Goal: Information Seeking & Learning: Learn about a topic

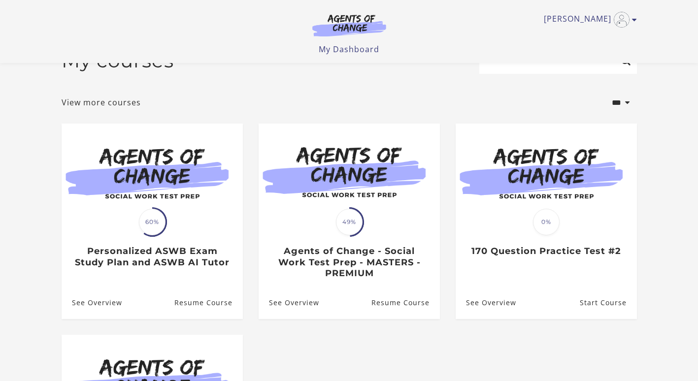
scroll to position [26, 0]
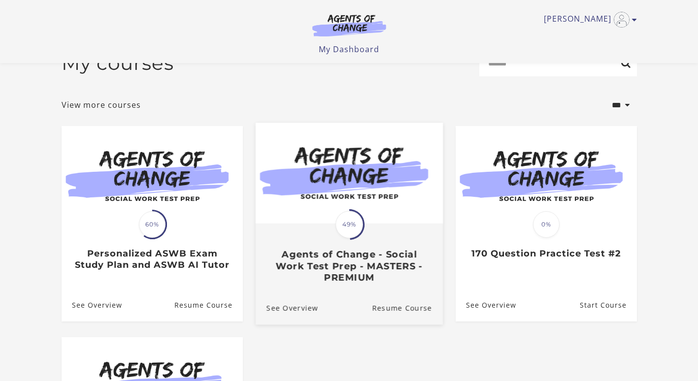
click at [310, 237] on div "Translation missing: en.liquid.partials.dashboard_course_card.progress_descript…" at bounding box center [348, 253] width 187 height 59
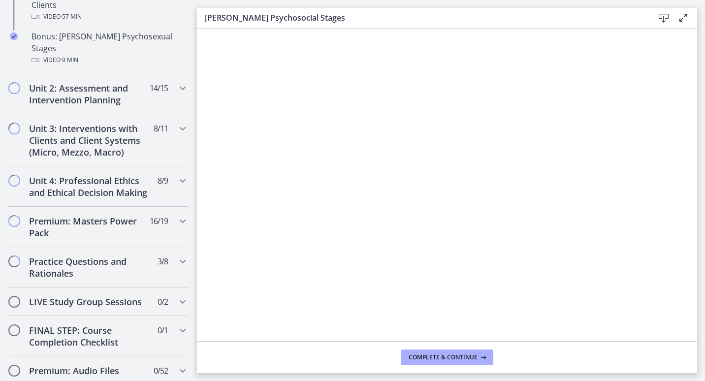
scroll to position [774, 0]
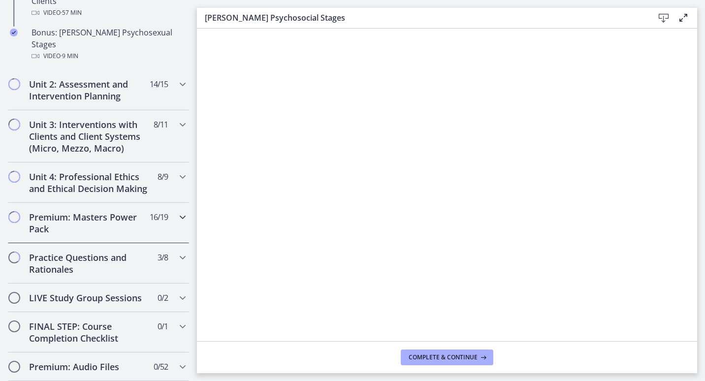
click at [119, 220] on h2 "Premium: Masters Power Pack" at bounding box center [89, 223] width 120 height 24
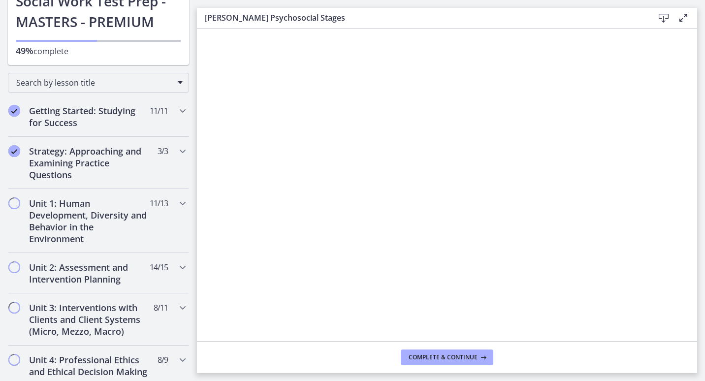
scroll to position [94, 0]
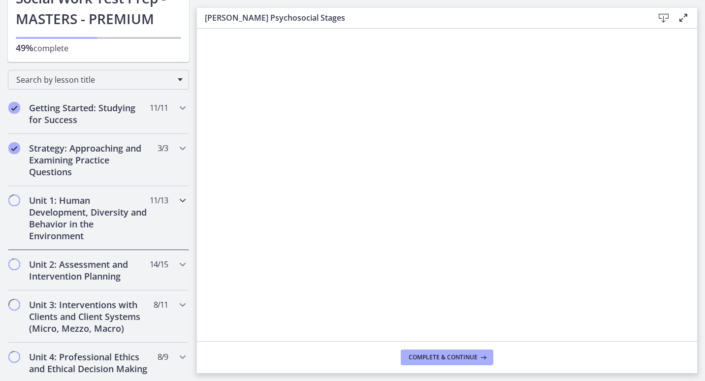
click at [126, 218] on h2 "Unit 1: Human Development, Diversity and Behavior in the Environment" at bounding box center [89, 217] width 120 height 47
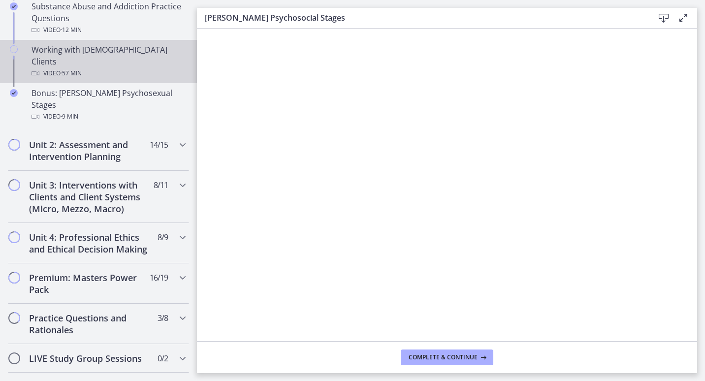
scroll to position [717, 0]
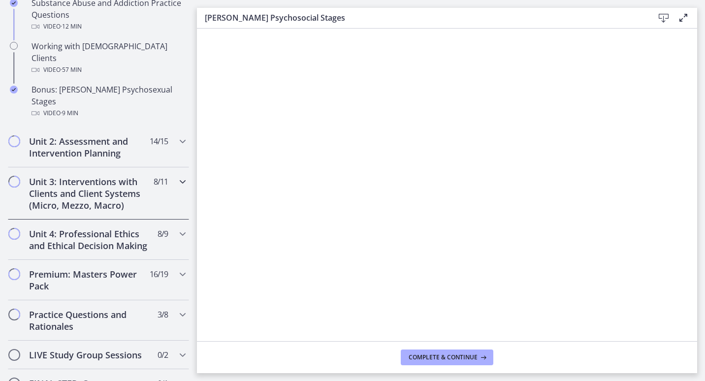
click at [146, 167] on div "Unit 3: Interventions with Clients and Client Systems (Micro, Mezzo, Macro) 8 /…" at bounding box center [98, 193] width 181 height 52
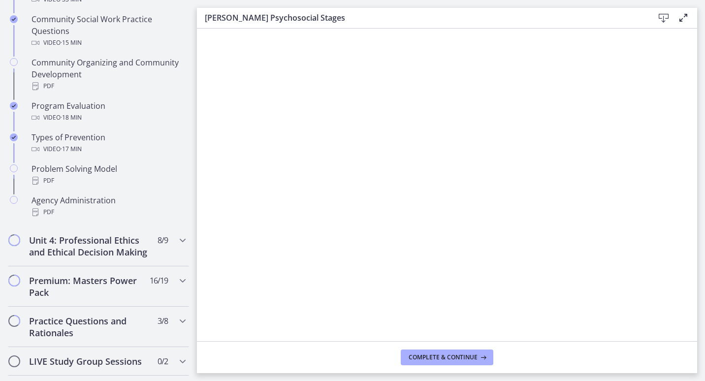
scroll to position [588, 0]
click at [133, 340] on h2 "Practice Questions and Rationales" at bounding box center [89, 328] width 120 height 24
